Goal: Information Seeking & Learning: Find specific fact

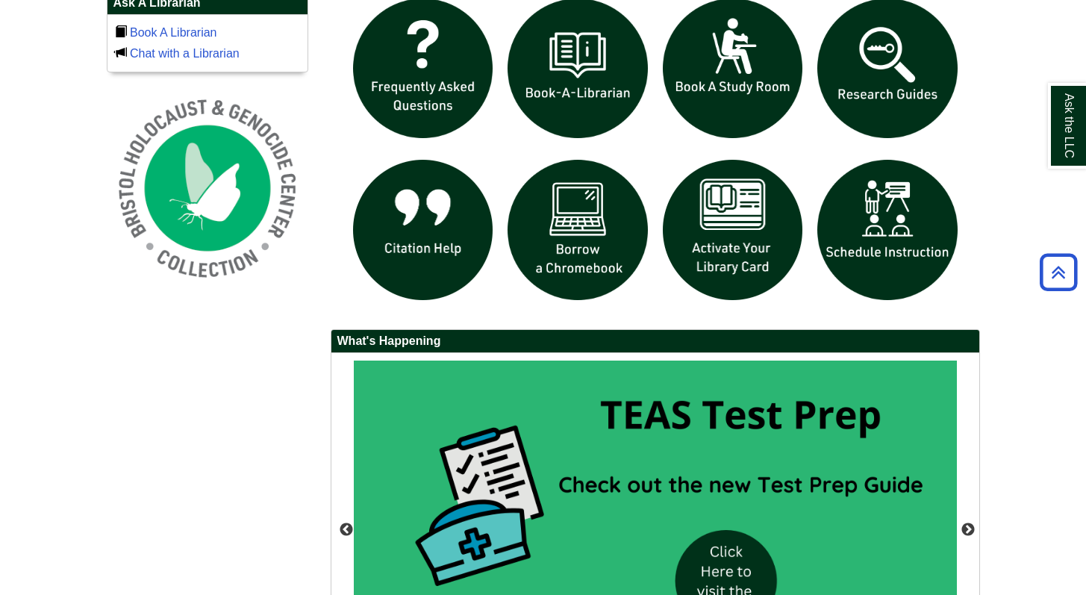
scroll to position [1071, 0]
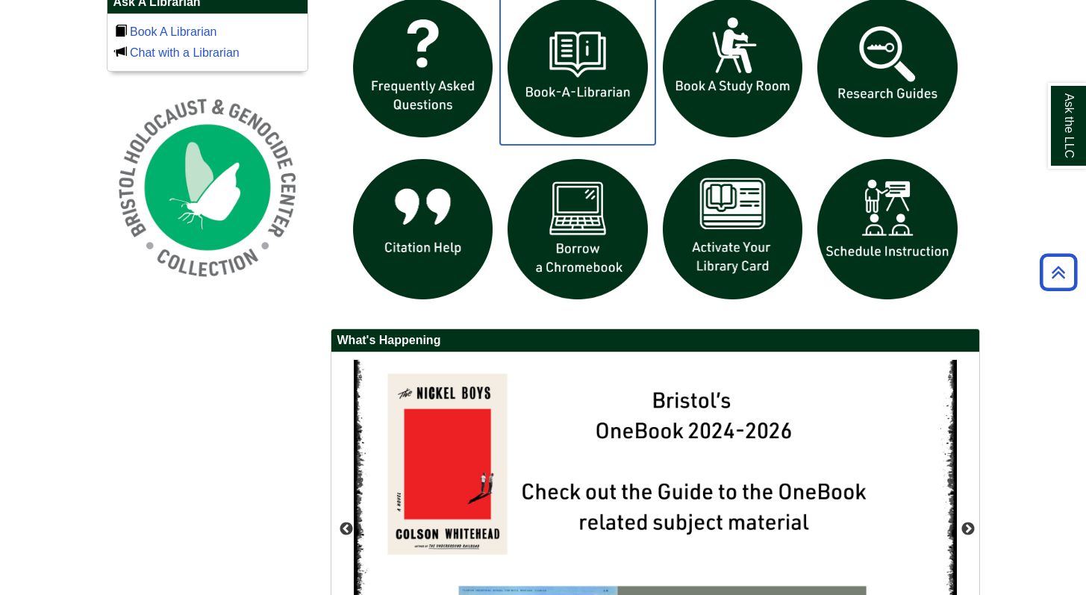
click at [611, 64] on img "slideshow" at bounding box center [577, 67] width 155 height 155
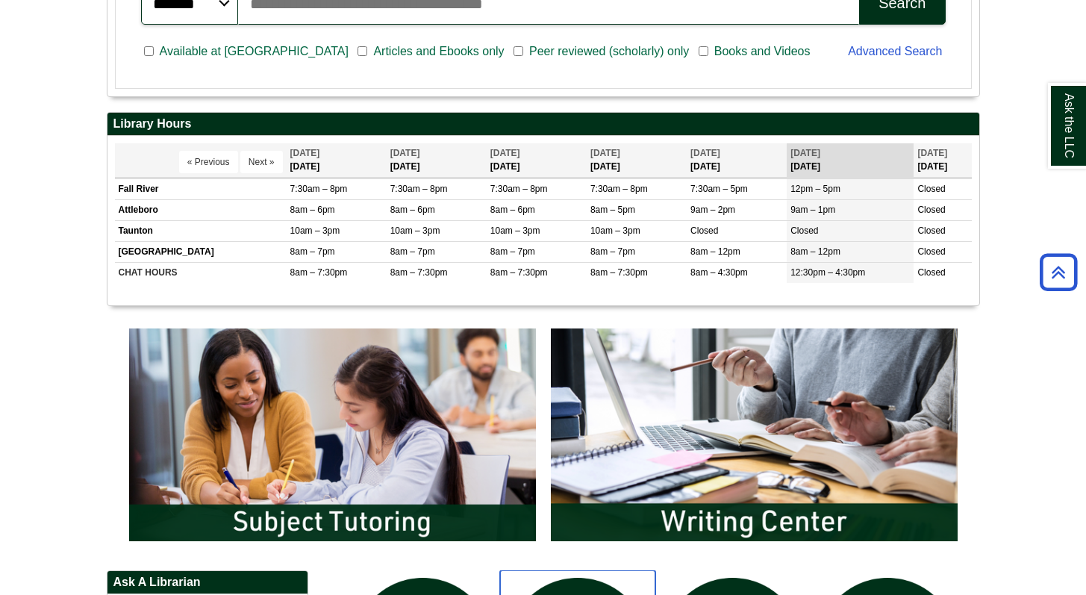
scroll to position [104, 0]
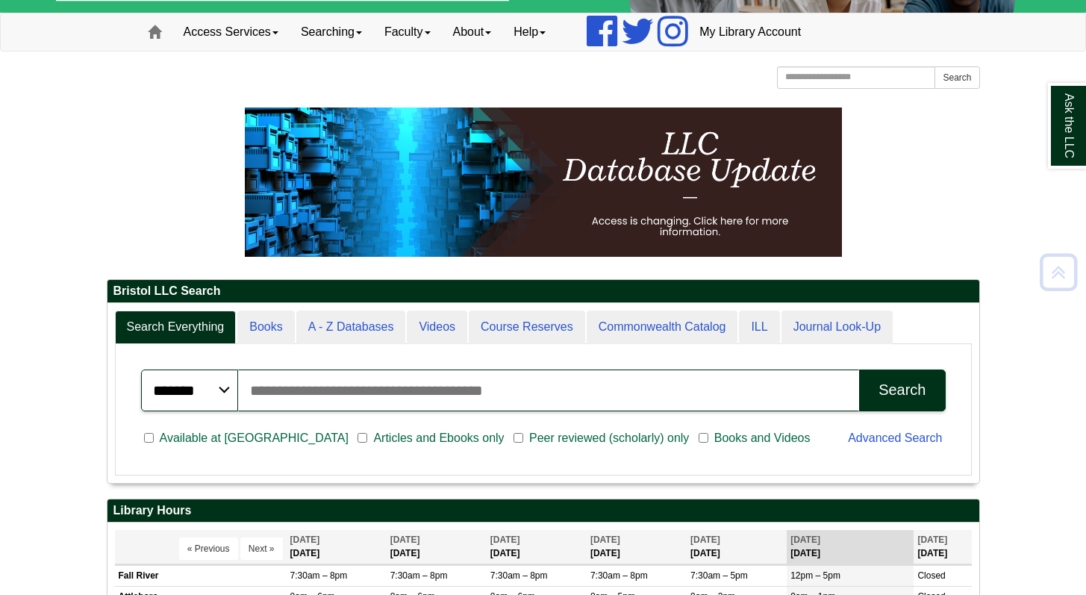
drag, startPoint x: 1097, startPoint y: 69, endPoint x: 1094, endPoint y: 58, distance: 11.4
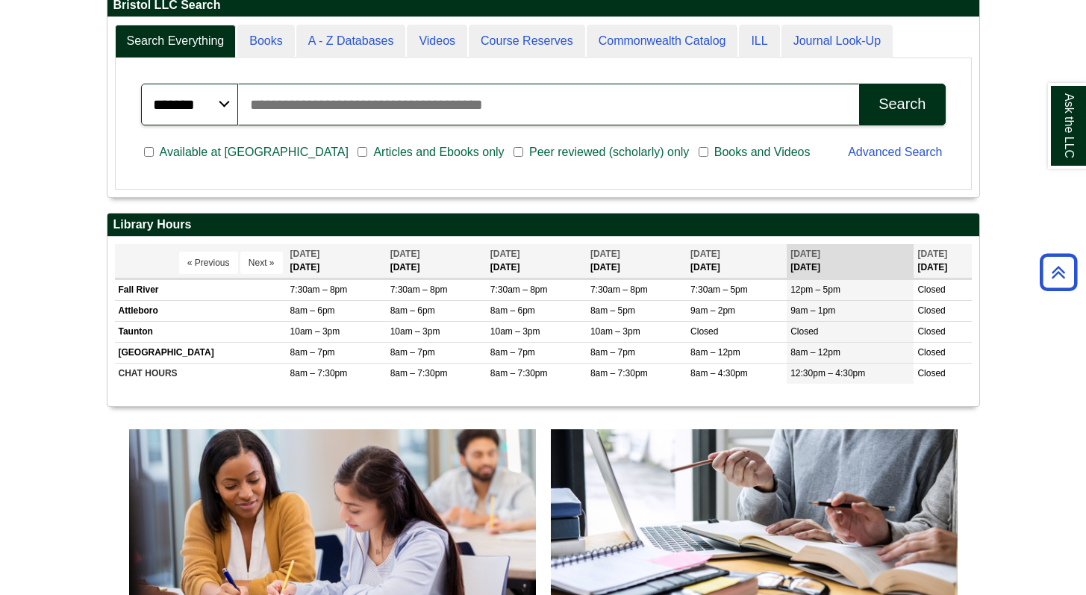
scroll to position [180, 872]
click at [271, 113] on input "Search articles, books, journals & more" at bounding box center [549, 105] width 622 height 42
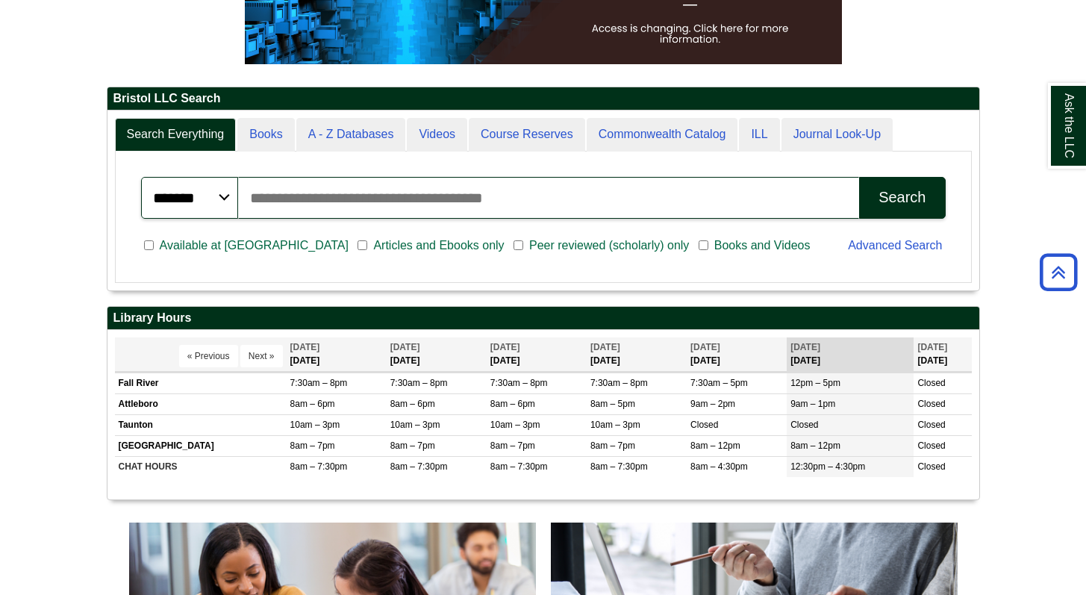
scroll to position [289, 0]
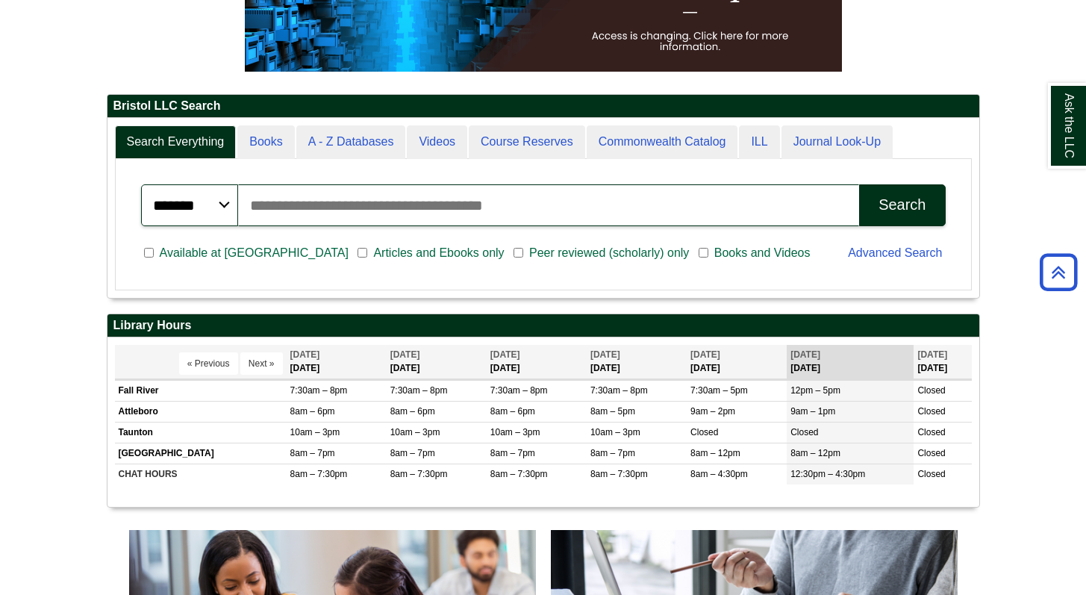
click at [290, 197] on input "Search articles, books, journals & more" at bounding box center [549, 205] width 622 height 42
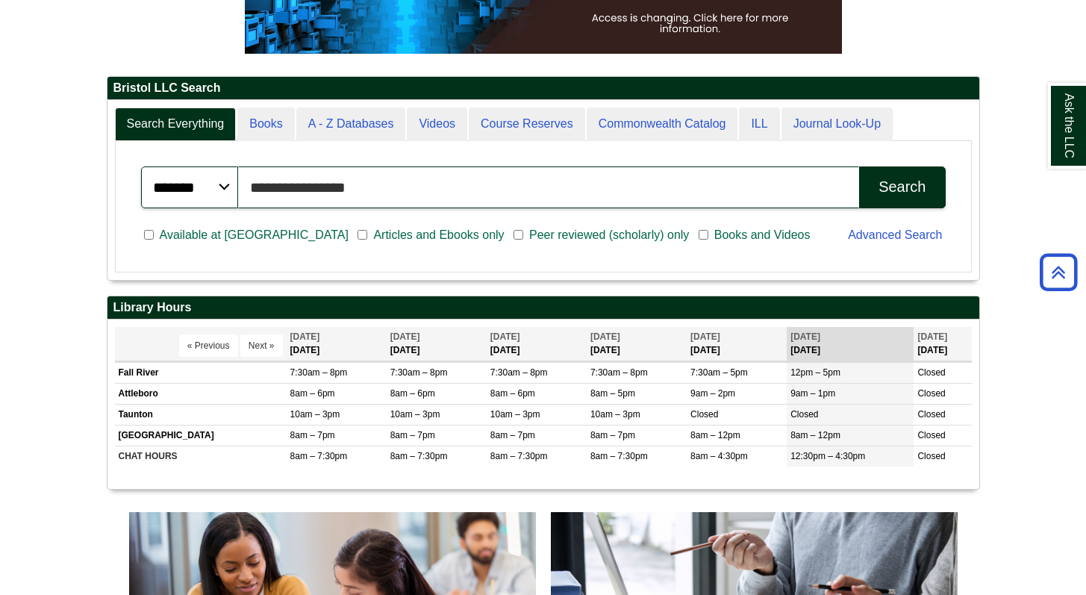
type input "**********"
click at [859, 166] on button "Search" at bounding box center [902, 187] width 86 height 42
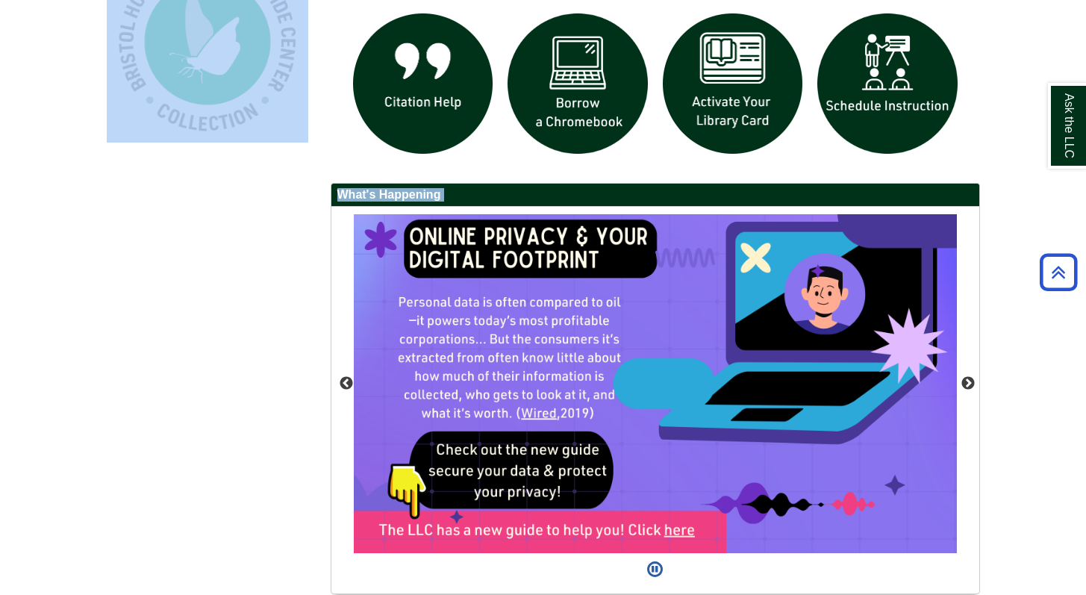
scroll to position [1277, 0]
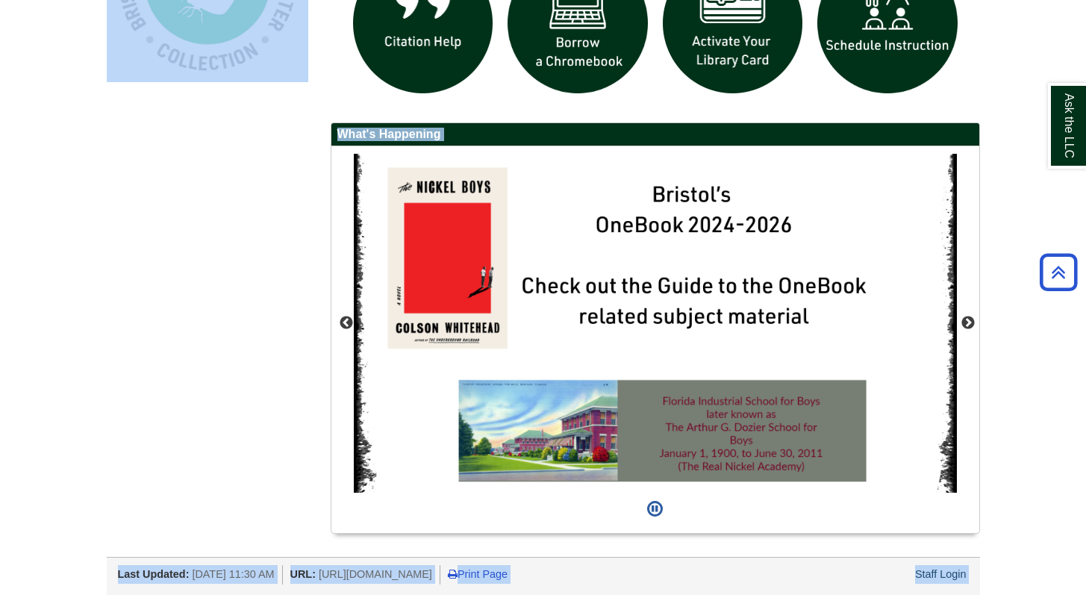
drag, startPoint x: 1097, startPoint y: 158, endPoint x: 1097, endPoint y: 585, distance: 427.0
